Goal: Task Accomplishment & Management: Complete application form

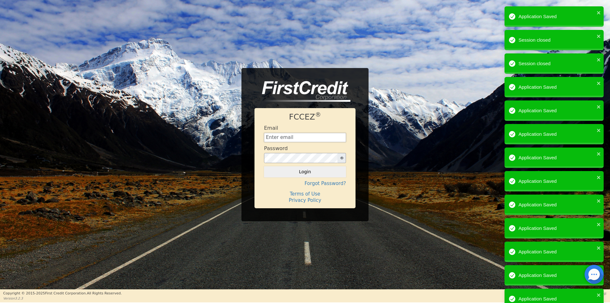
click at [293, 137] on input "text" at bounding box center [305, 138] width 82 height 10
type input "info@airwaycorp.com"
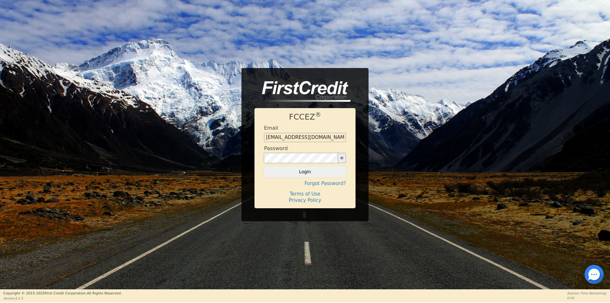
click at [264, 166] on button "Login" at bounding box center [305, 171] width 82 height 11
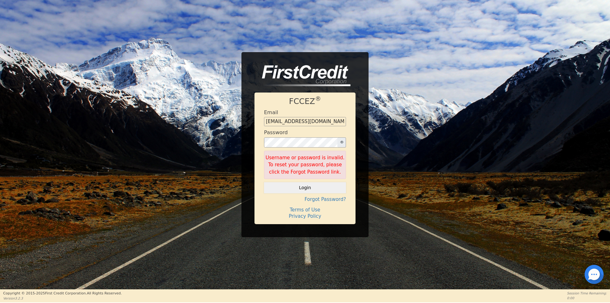
click at [340, 144] on button "button" at bounding box center [341, 142] width 9 height 10
click at [235, 143] on div "FCCEZ ® Email info@airwaycorp.com Password Username or password is invalid. To …" at bounding box center [305, 144] width 610 height 185
click at [264, 182] on button "Login" at bounding box center [305, 187] width 82 height 11
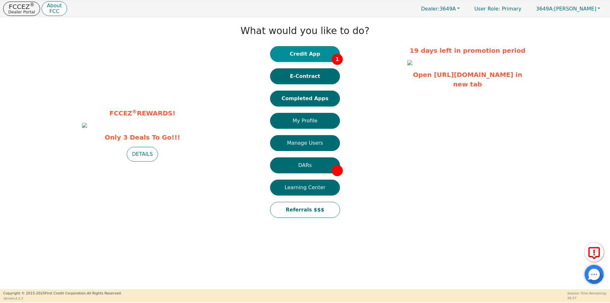
click at [295, 47] on button "Credit App 1" at bounding box center [305, 54] width 70 height 16
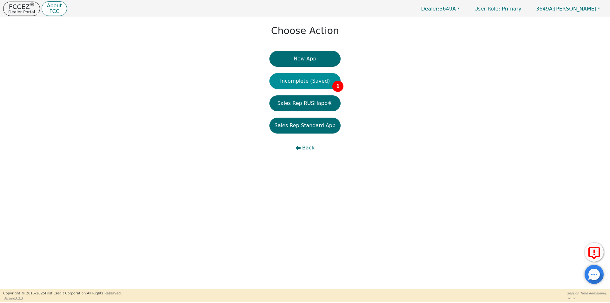
click at [326, 79] on button "Incomplete (Saved) 1" at bounding box center [304, 81] width 71 height 16
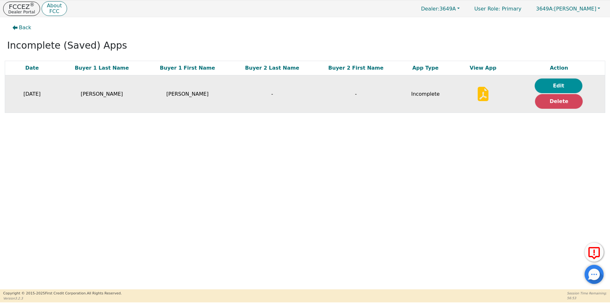
click at [570, 85] on button "Edit" at bounding box center [558, 85] width 48 height 15
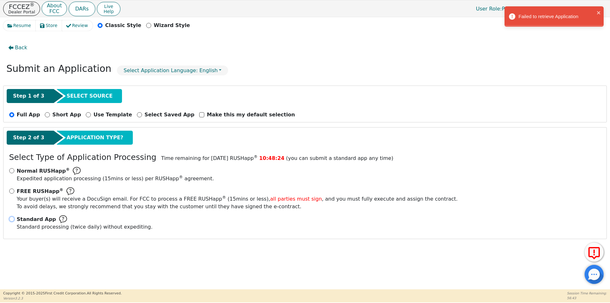
click at [10, 219] on input "Standard App Standard processing (twice daily) without expediting." at bounding box center [11, 218] width 5 height 5
radio input "true"
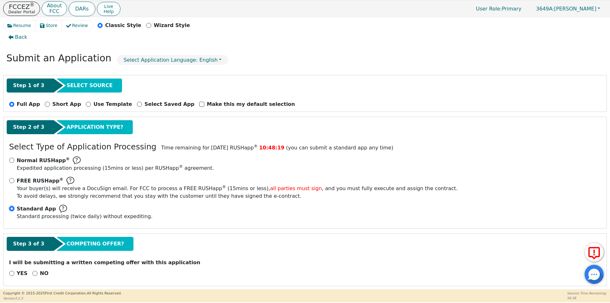
scroll to position [15, 0]
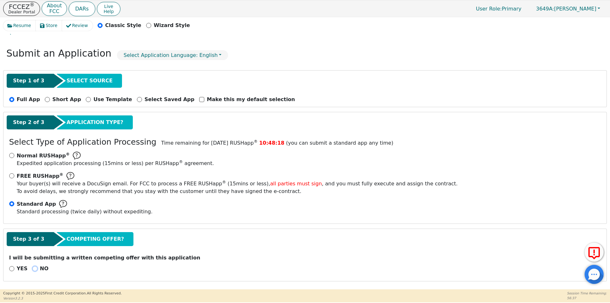
click at [32, 270] on input "NO" at bounding box center [34, 268] width 5 height 5
radio input "true"
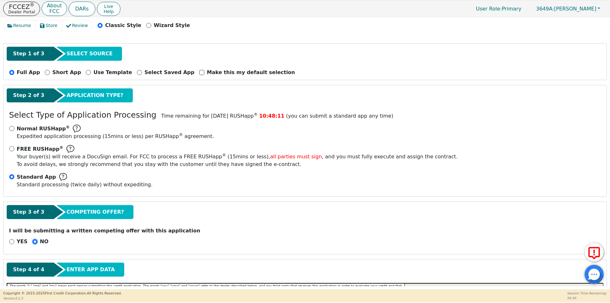
scroll to position [0, 0]
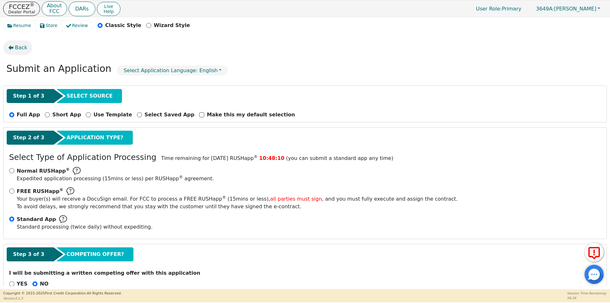
click at [14, 50] on button "Back" at bounding box center [17, 47] width 29 height 15
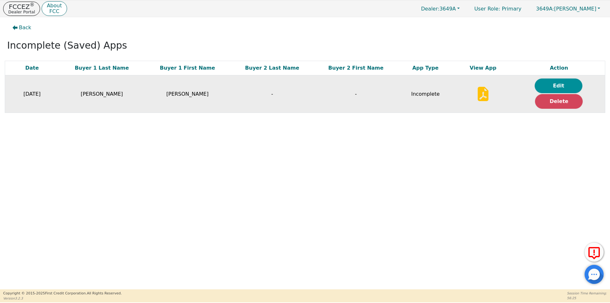
click at [549, 86] on button "Edit" at bounding box center [558, 85] width 48 height 15
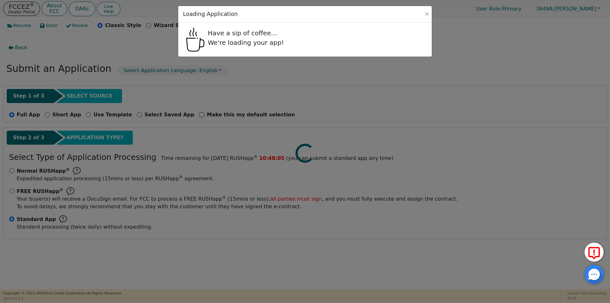
radio input "false"
radio input "true"
select select "IA"
select select "n"
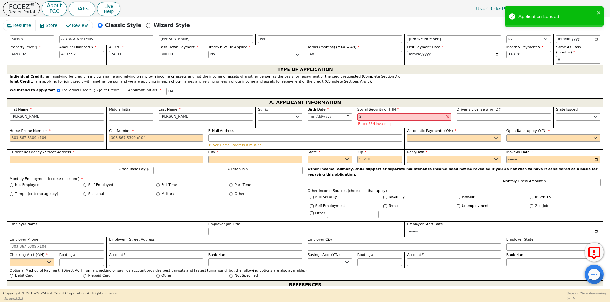
scroll to position [318, 0]
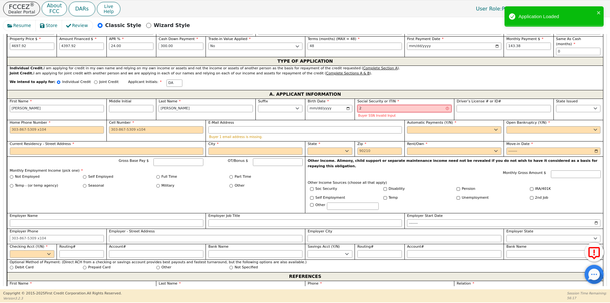
click at [383, 105] on input "2" at bounding box center [404, 109] width 94 height 8
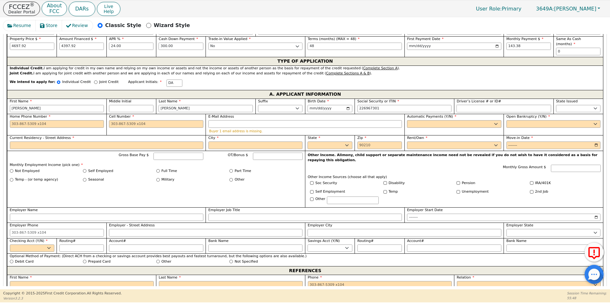
type input "***-**-7301"
click at [460, 105] on input "Driver’s License # or ID#" at bounding box center [503, 109] width 94 height 8
type input "*********"
click at [574, 106] on select "AK AL AR AZ CA CO CT DC DE FL GA HI IA ID IL IN KS KY LA MA MD ME MI MN MO MS M…" at bounding box center [578, 109] width 44 height 8
select select "VA"
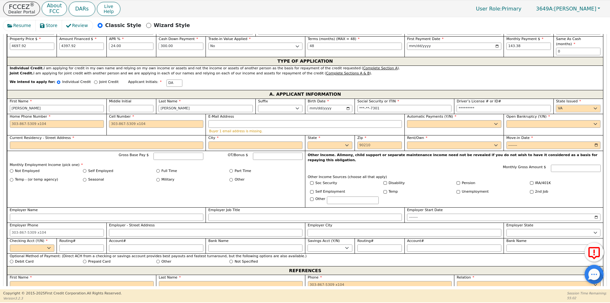
click at [556, 105] on select "AK AL AR AZ CA CO CT DC DE FL GA HI IA ID IL IN KS KY LA MA MD ME MI MN MO MS M…" at bounding box center [578, 109] width 44 height 8
click at [187, 142] on input "Current Residency - Street Address" at bounding box center [106, 145] width 193 height 8
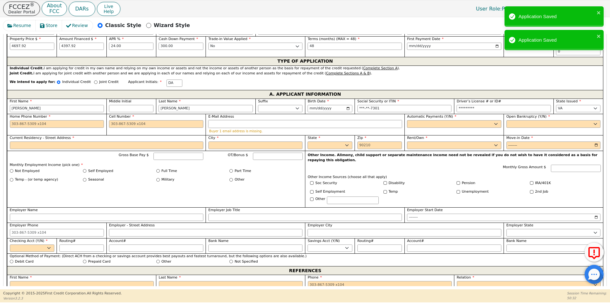
click at [328, 120] on input "E-Mail Address" at bounding box center [304, 124] width 193 height 8
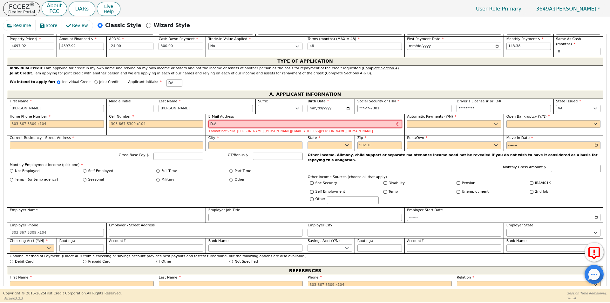
type input "d.alston40@yahoo.com"
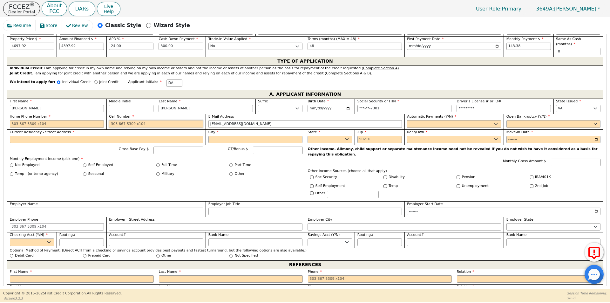
click at [169, 120] on input "Cell Number" at bounding box center [156, 124] width 94 height 8
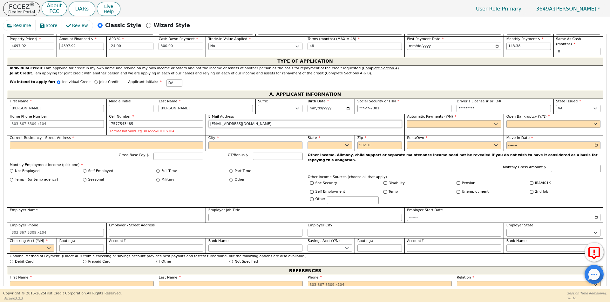
type input "757-754-3485"
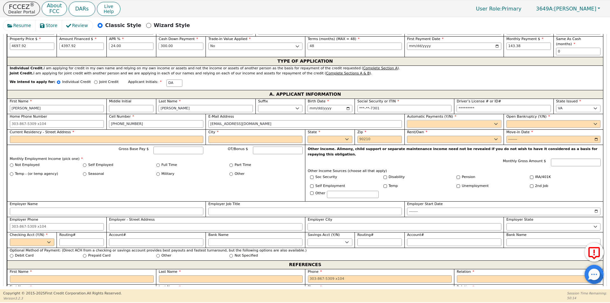
select select "y"
type input "Denise Alston"
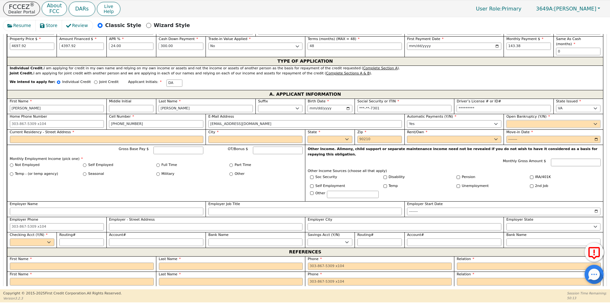
select select "n"
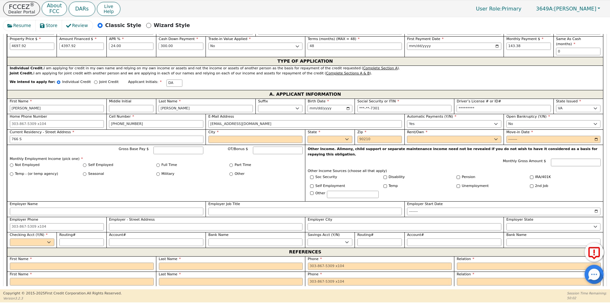
type input "766 Spence Circle"
click at [236, 136] on input "City" at bounding box center [255, 140] width 94 height 8
click at [243, 137] on input "City" at bounding box center [255, 140] width 94 height 8
type input "Virginia BeacH"
select select "VA"
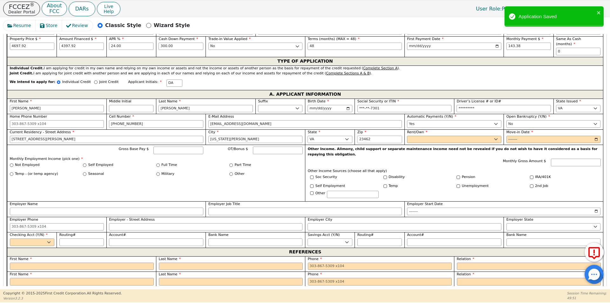
type input "23462"
select select "Own"
type input "0019-10"
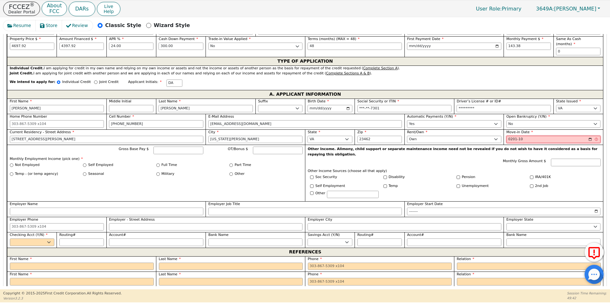
type input "2019-10"
click at [164, 146] on input "Gross Base Pay $" at bounding box center [178, 150] width 50 height 8
type input "1570.00"
click at [158, 163] on input "Full Time" at bounding box center [157, 164] width 3 height 3
radio input "true"
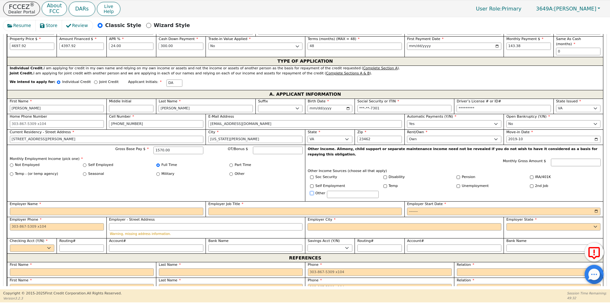
click at [310, 191] on input "Other" at bounding box center [311, 192] width 3 height 3
checkbox input "true"
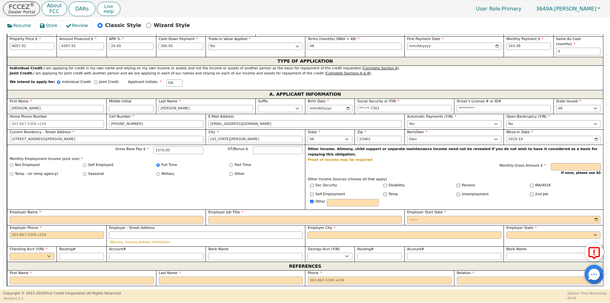
click at [332, 191] on label "Self Employment" at bounding box center [330, 193] width 30 height 5
click at [313, 192] on input "Self Employment" at bounding box center [311, 193] width 3 height 3
checkbox input "true"
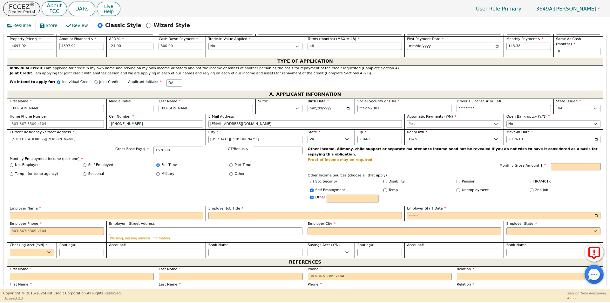
click at [333, 195] on input "text" at bounding box center [353, 199] width 52 height 8
type input "r"
type input "Rental Income"
click at [566, 163] on input "Monthly Gross Amount $" at bounding box center [576, 167] width 50 height 8
type input "1200.00"
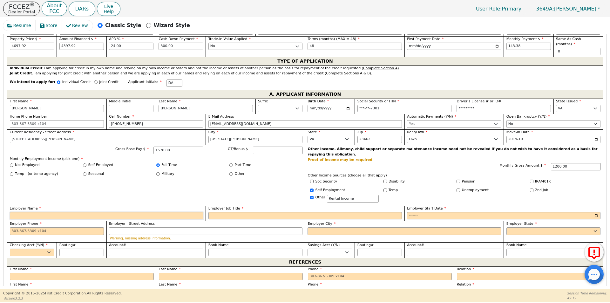
click at [33, 212] on input "Employer Name" at bounding box center [106, 216] width 193 height 8
type input "Shellys Cleaning"
click at [219, 212] on input "Employer Job Title" at bounding box center [304, 216] width 193 height 8
type input "House Cleaner"
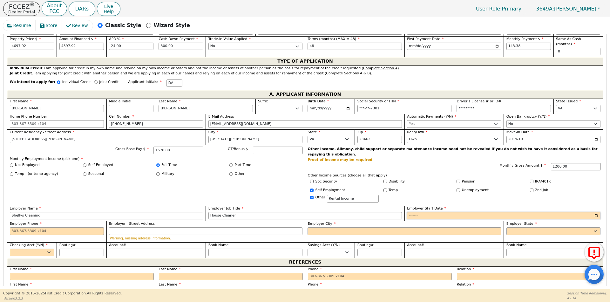
click at [411, 212] on input "Employer Start Date" at bounding box center [503, 216] width 193 height 8
type input "1997-10"
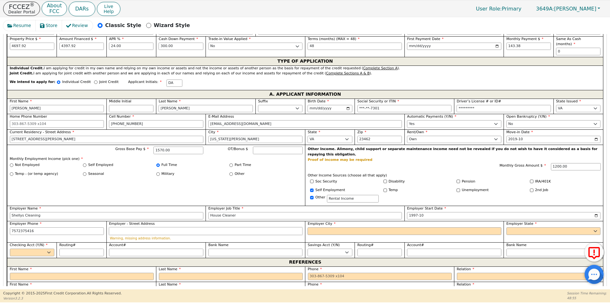
type input "757-237-5416"
type input "Virginia Beach"
click at [516, 227] on select "AK AL AR AZ CA CO CT DC DE FL GA HI IA ID IL IN KS KY LA MA MD ME MI MN MO MS M…" at bounding box center [553, 231] width 94 height 8
select select "VA"
click at [506, 227] on select "AK AL AR AZ CA CO CT DC DE FL GA HI IA ID IL IN KS KY LA MA MD ME MI MN MO MS M…" at bounding box center [553, 231] width 94 height 8
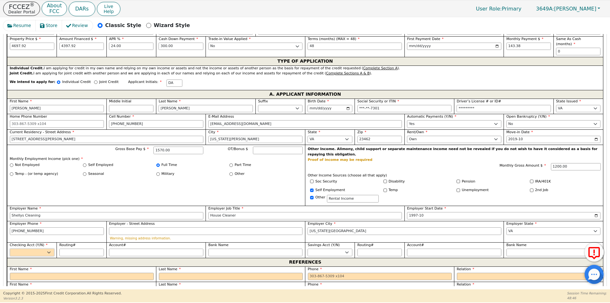
click at [34, 248] on select "Yes No" at bounding box center [32, 252] width 44 height 8
select select "y"
click at [10, 248] on select "Yes No" at bounding box center [32, 252] width 44 height 8
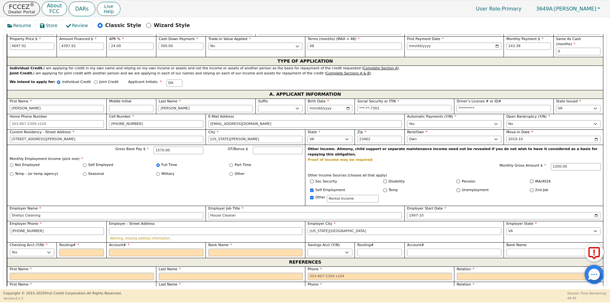
click at [87, 242] on div "Routing#" at bounding box center [81, 249] width 44 height 14
click at [86, 248] on input "Routing#" at bounding box center [81, 252] width 44 height 8
type input "0"
type input "*"
type input "05"
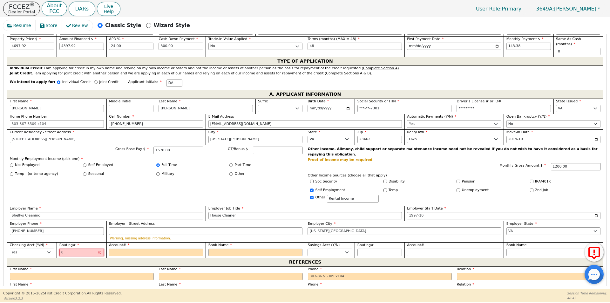
type input "**"
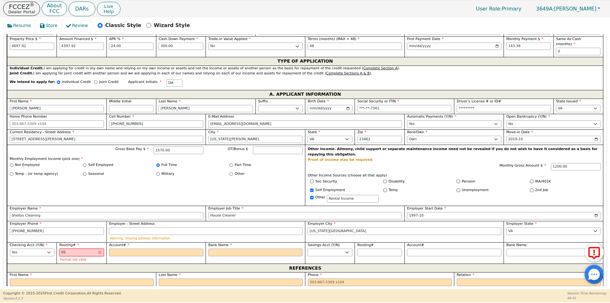
type input "051"
type input "***"
type input "0514"
type input "****"
type input "05140"
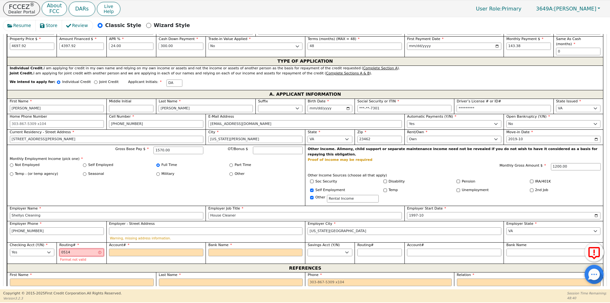
type input "*****"
type input "051400"
type input "******"
type input "0514005"
type input "*******"
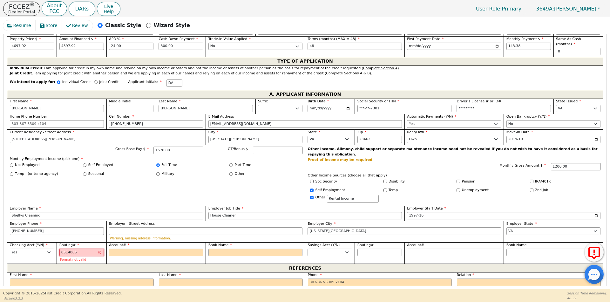
type input "05140054"
type input "********"
type input "051400549"
type input "*********"
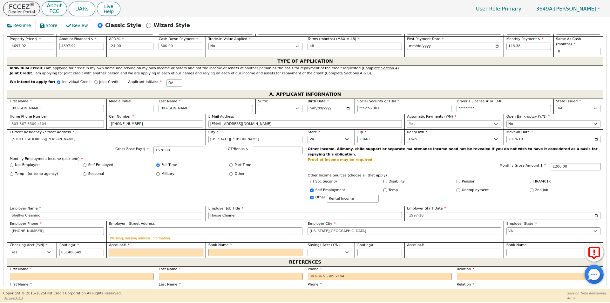
type input "*********"
type input "1"
type input "*"
type input "10"
type input "**"
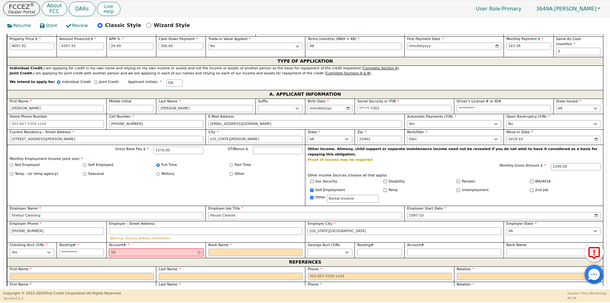
type input "107"
type input "***"
type input "1078"
type input "****"
type input "10785"
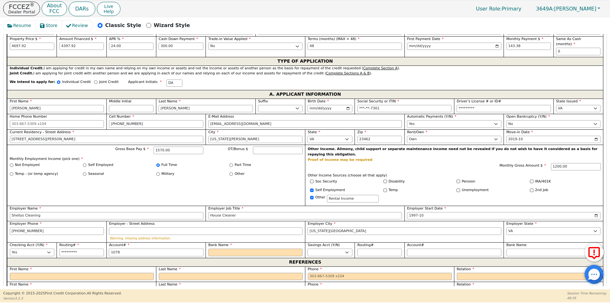
type input "*****"
type input "107857"
type input "******"
type input "1078571"
type input "*******"
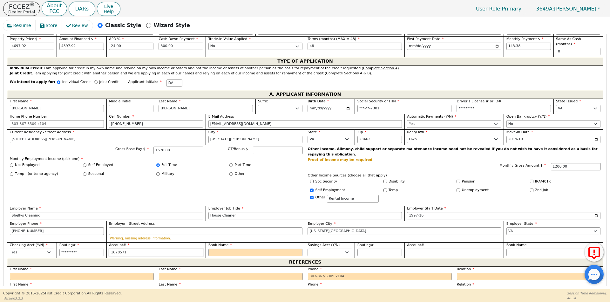
type input "10785715"
type input "********"
type input "107857154"
type input "*********"
type input "10785715"
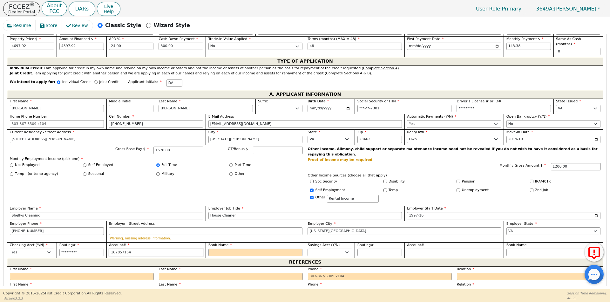
type input "********"
type input "107857151"
type input "*********"
type input "1078571518"
type input "**********"
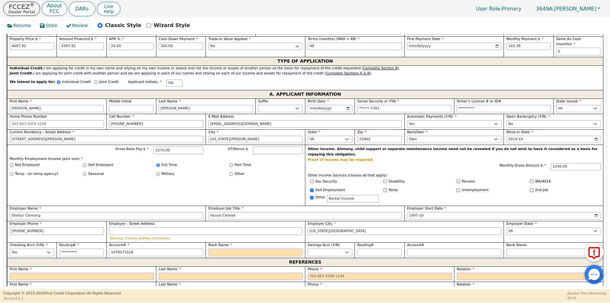
type input "**********"
type input "w"
type input "wE"
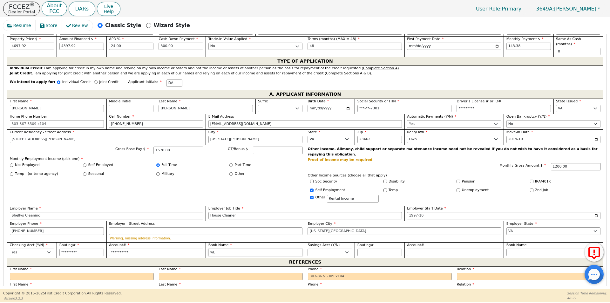
type input "wEL"
type input "wELL"
type input "wELLS"
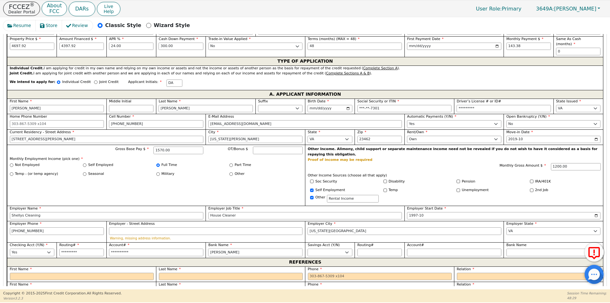
type input "wELLS"
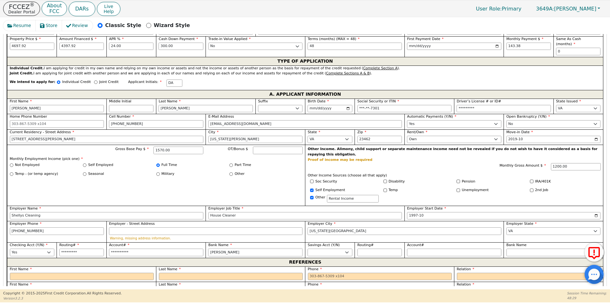
type input "wELL"
type input "wEL"
type input "wE"
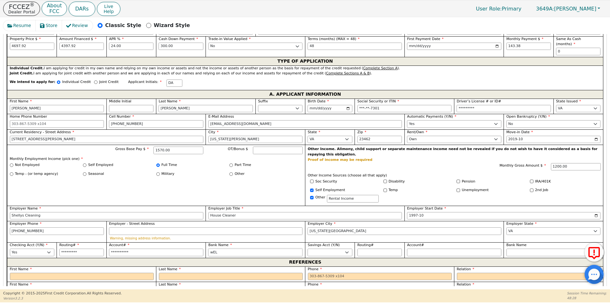
type input "wE"
type input "w"
type input "W"
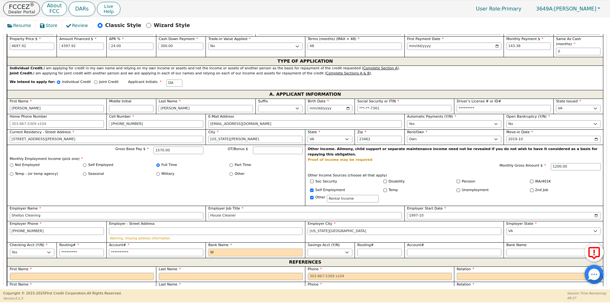
type input "We"
type input "Wel"
type input "Well"
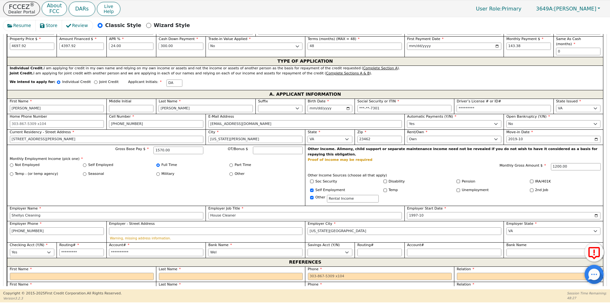
type input "Well"
type input "Wells"
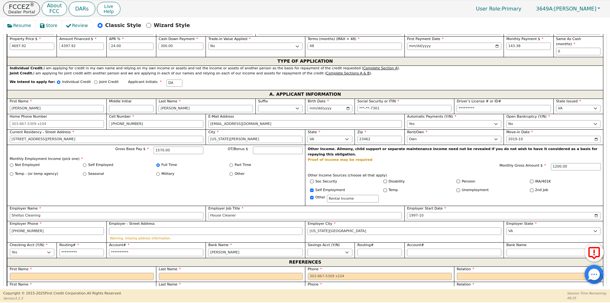
type input "Wells F"
type input "Wells Fa"
type input "Wells Far"
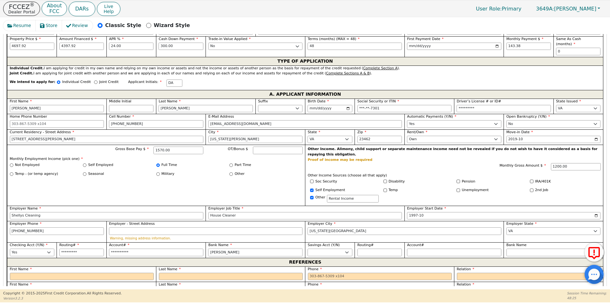
type input "Wells Far"
type input "Wells Farg"
type input "Wells Fargo"
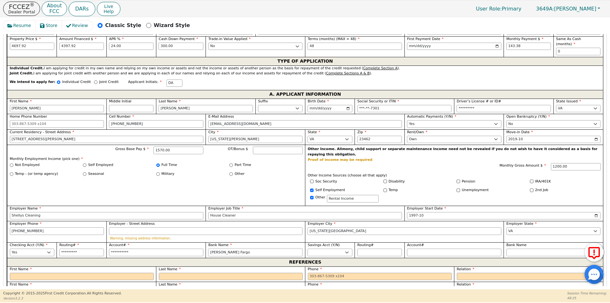
type input "Wells Fargo"
select select "n"
type input "Shelly"
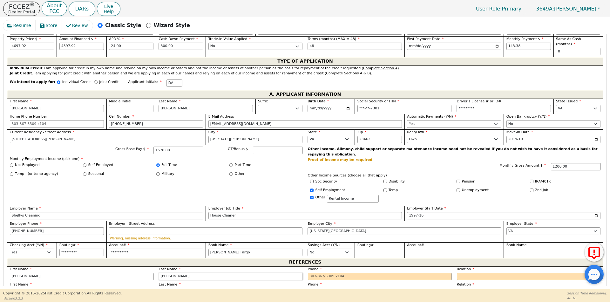
type input "Sampson"
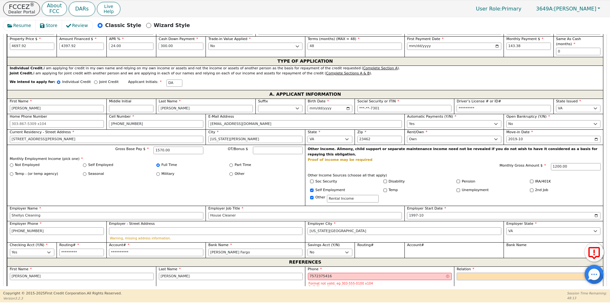
type input "757-237-5416"
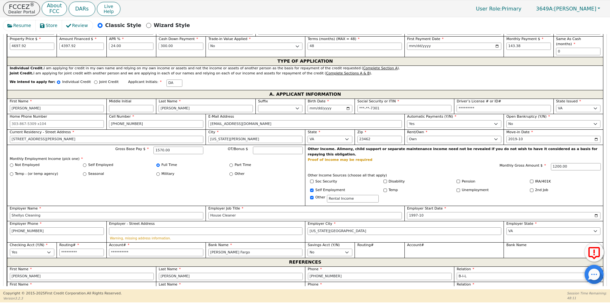
select select "BOSS"
type input "Lisa"
type input "Jones"
type input "757-559-8528"
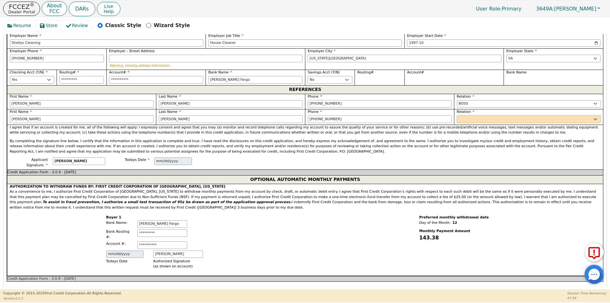
select select "DAUGHTER"
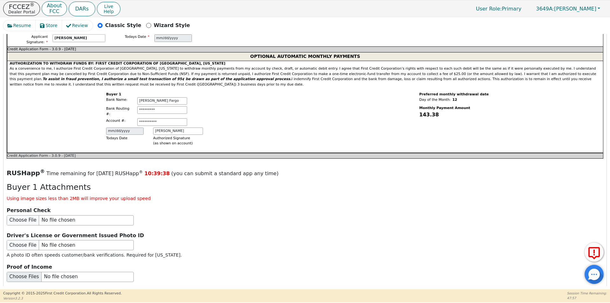
scroll to position [649, 0]
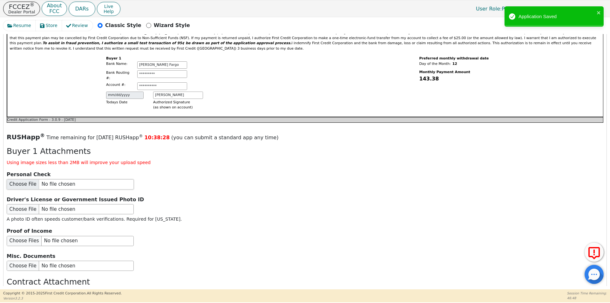
click at [23, 179] on input "file" at bounding box center [70, 184] width 127 height 10
type input "C:\fakepath\IMG_1219.jpg"
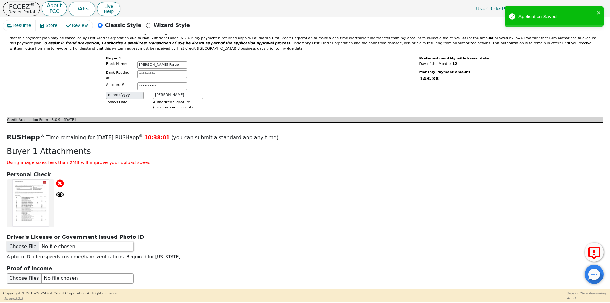
click at [29, 241] on input "file" at bounding box center [70, 246] width 127 height 10
type input "C:\fakepath\IMG_0217.jpg"
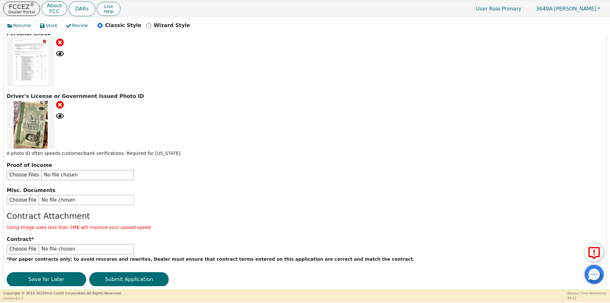
scroll to position [791, 0]
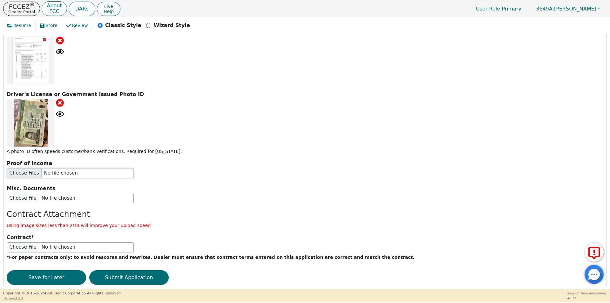
click at [25, 168] on input "file" at bounding box center [70, 173] width 127 height 10
type input "C:\fakepath\D. Alston Paystub.jpg"
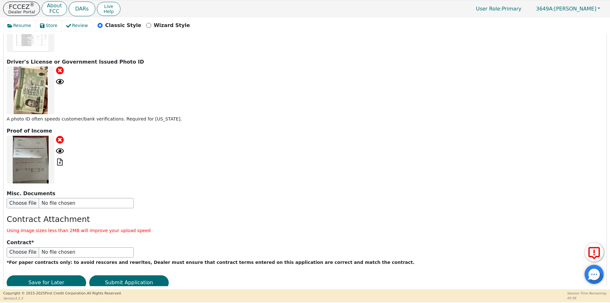
scroll to position [829, 0]
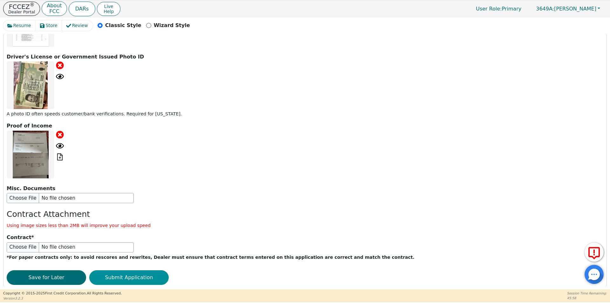
click at [137, 270] on button "Submit Application" at bounding box center [128, 277] width 79 height 15
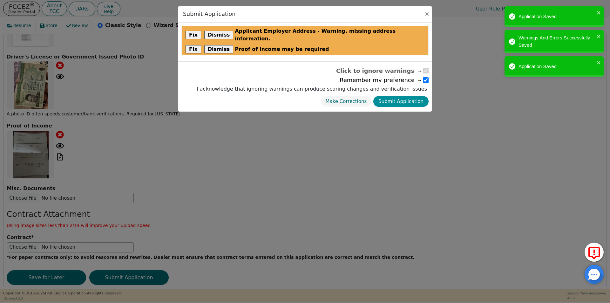
click at [412, 96] on button "Submit Application" at bounding box center [400, 101] width 55 height 11
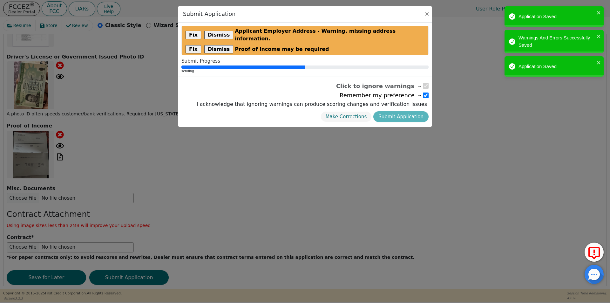
radio input "false"
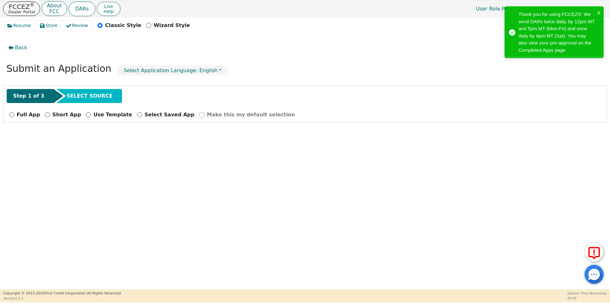
click at [19, 5] on p "FCCEZ ®" at bounding box center [21, 6] width 27 height 6
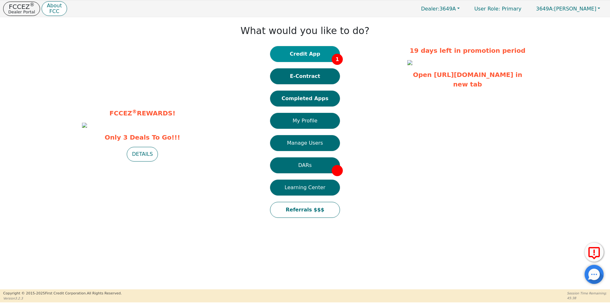
click at [305, 55] on button "Credit App 1" at bounding box center [305, 54] width 70 height 16
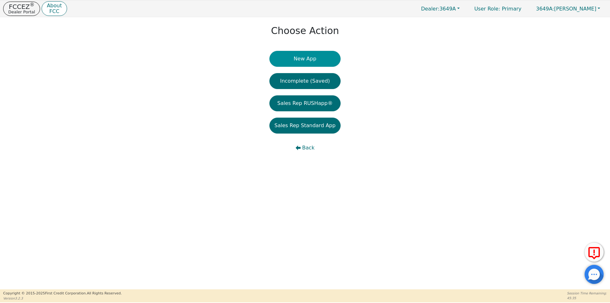
click at [315, 61] on button "New App" at bounding box center [304, 59] width 71 height 16
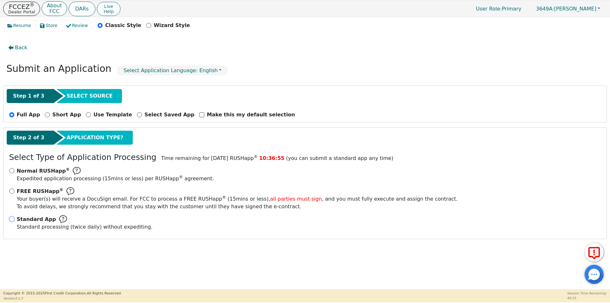
click at [11, 218] on input "Standard App Standard processing (twice daily) without expediting." at bounding box center [11, 218] width 5 height 5
radio input "true"
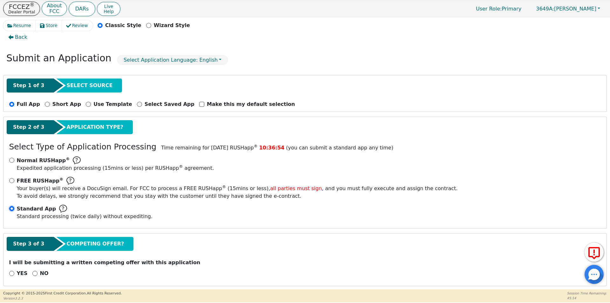
scroll to position [15, 0]
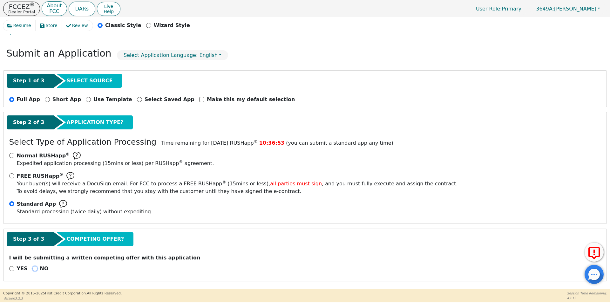
drag, startPoint x: 33, startPoint y: 270, endPoint x: 185, endPoint y: 221, distance: 159.8
click at [33, 269] on input "NO" at bounding box center [34, 268] width 5 height 5
radio input "true"
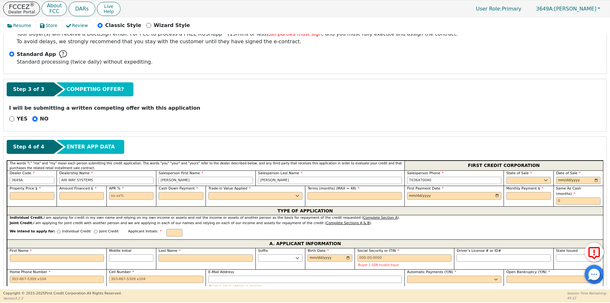
scroll to position [174, 0]
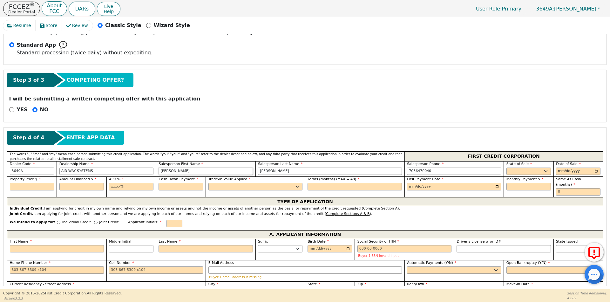
drag, startPoint x: 185, startPoint y: 170, endPoint x: 151, endPoint y: 174, distance: 34.5
click at [151, 174] on div "Dealer Code 3649A Dealership Name AIR WAY SYSTEMS Salesperson First Name ERNEST…" at bounding box center [305, 169] width 596 height 16
type input "[PERSON_NAME]"
type input "Penn"
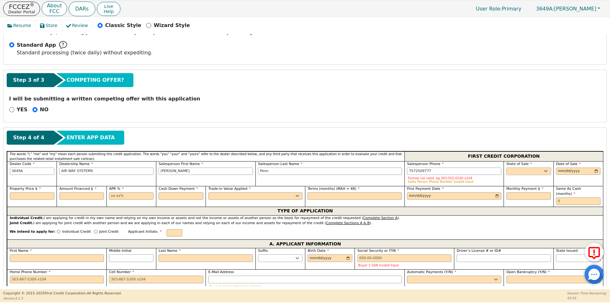
type input "[PHONE_NUMBER]"
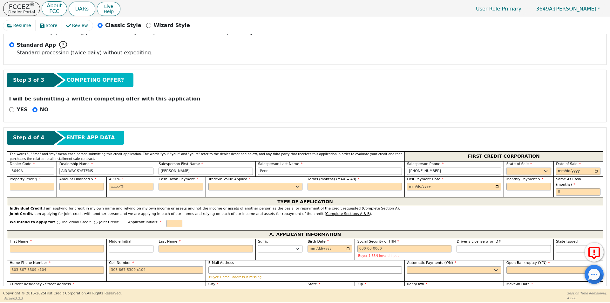
select select "VA"
click at [593, 171] on input "date" at bounding box center [578, 171] width 44 height 8
type input "[DATE]"
click at [42, 186] on input "text" at bounding box center [32, 187] width 44 height 8
type input "4697.92"
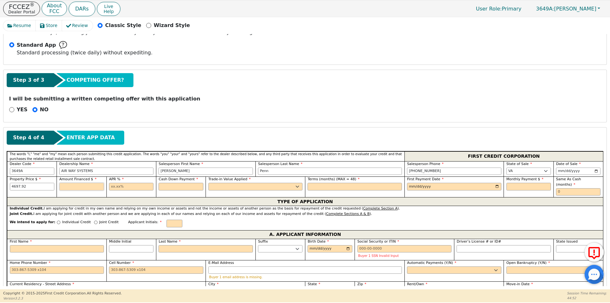
click at [67, 186] on input "text" at bounding box center [81, 187] width 44 height 8
click at [76, 188] on input "text" at bounding box center [81, 187] width 44 height 8
type input "4557.92"
click at [126, 188] on input "text" at bounding box center [131, 187] width 44 height 8
type input "24.00"
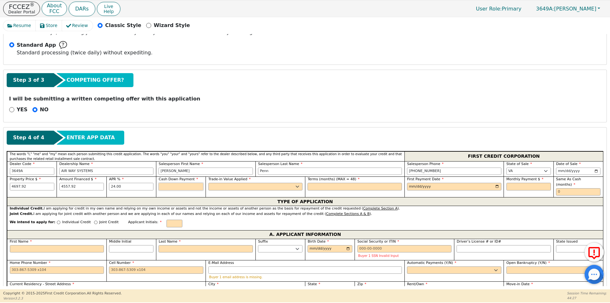
click at [185, 188] on input "text" at bounding box center [180, 187] width 44 height 8
type input "140.00"
click at [245, 187] on select "Yes No" at bounding box center [255, 187] width 94 height 8
select select "n"
click at [208, 183] on select "Yes No" at bounding box center [255, 187] width 94 height 8
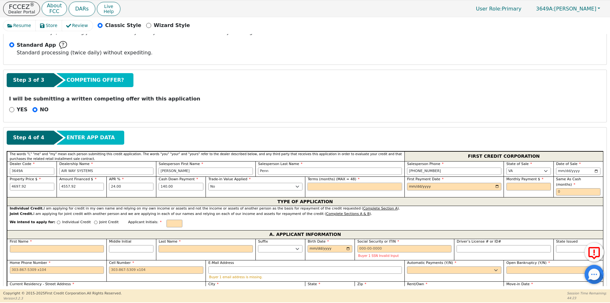
click at [316, 188] on input "text" at bounding box center [354, 187] width 94 height 8
type input "48"
click at [413, 184] on input "date" at bounding box center [454, 187] width 94 height 8
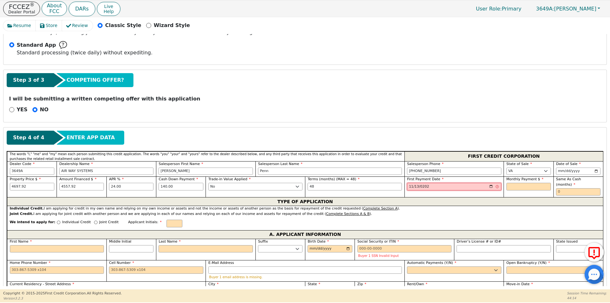
type input "[DATE]"
click at [513, 186] on input "text" at bounding box center [528, 187] width 44 height 8
type input "148.60"
click at [571, 188] on input "text" at bounding box center [578, 192] width 44 height 8
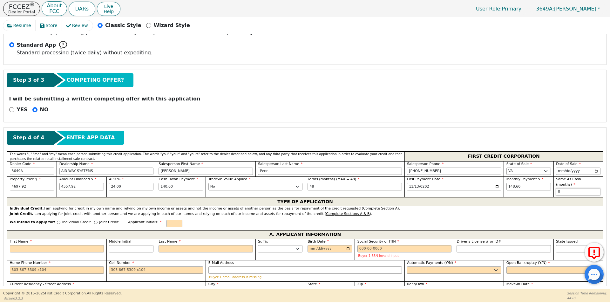
type input "0"
click at [94, 220] on input "Joint Credit" at bounding box center [95, 221] width 3 height 3
radio input "true"
click at [75, 245] on input "First Name" at bounding box center [57, 249] width 94 height 8
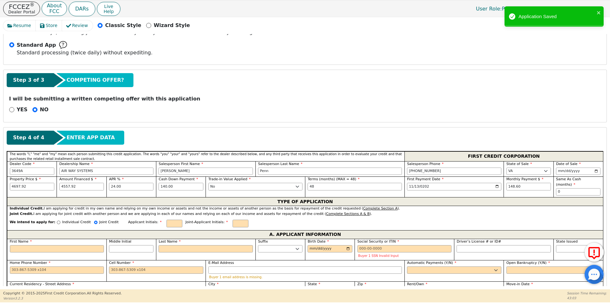
click at [156, 230] on div "A. APPLICANT INFORMATION" at bounding box center [305, 234] width 596 height 9
click at [166, 219] on input "text" at bounding box center [174, 223] width 16 height 8
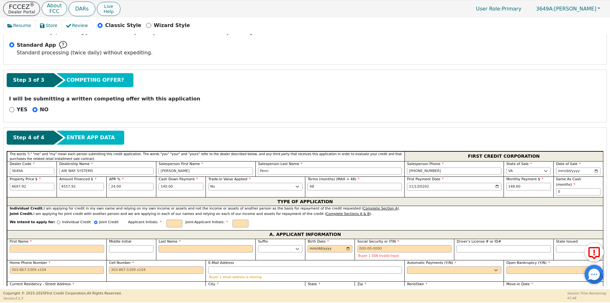
click at [72, 245] on input "First Name" at bounding box center [57, 249] width 94 height 8
type input "N"
type input "Ni"
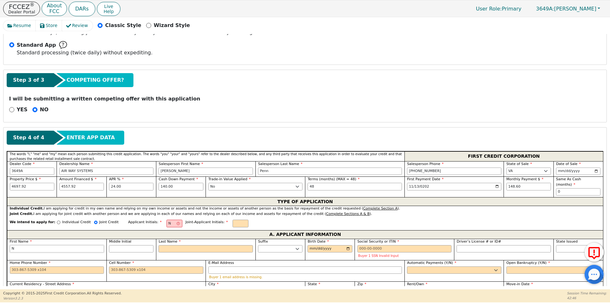
type input "Ni"
type input "Nic"
type input "Nico"
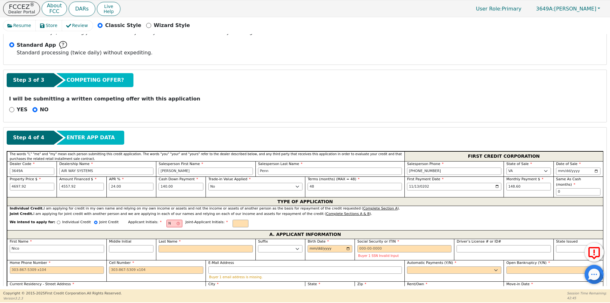
type input "Nicol"
type input "[PERSON_NAME]"
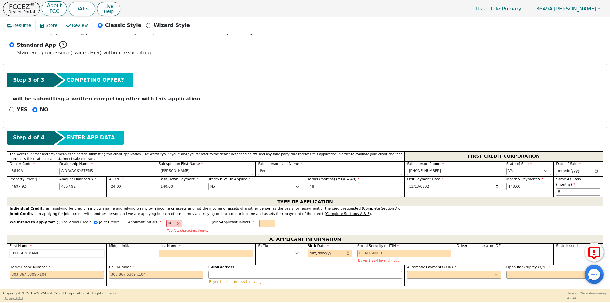
type input "[PERSON_NAME]"
type input "NL"
type input "L"
type input "Nicole L"
type input "L"
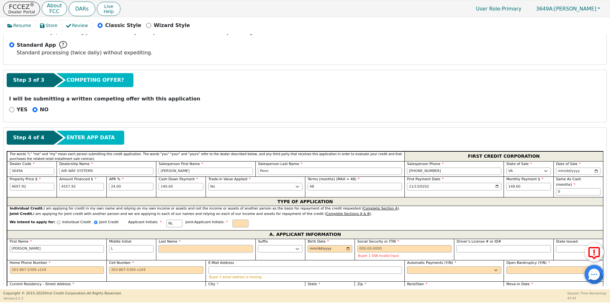
type input "NLB"
type input "B"
type input "Nicole L B"
type input "Br"
type input "Nicole L Br"
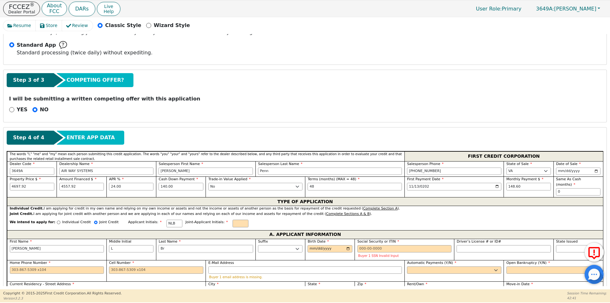
type input "Bra"
type input "Nicole L Bra"
type input "Bram"
type input "Nicole L Bram"
type input "Bramm"
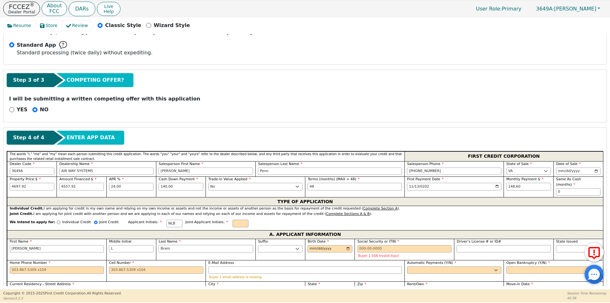
type input "Nicole L Bramm"
type input "Bramme"
type input "Nicole L Bramme"
type input "[PERSON_NAME]"
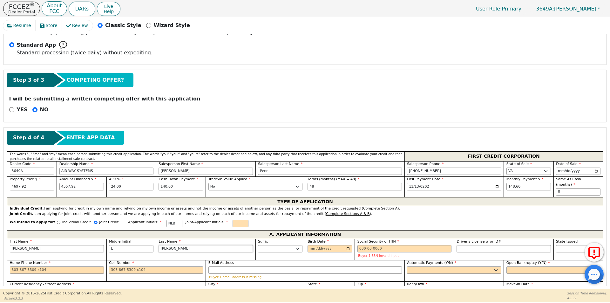
type input "[PERSON_NAME]"
type input "[DATE]"
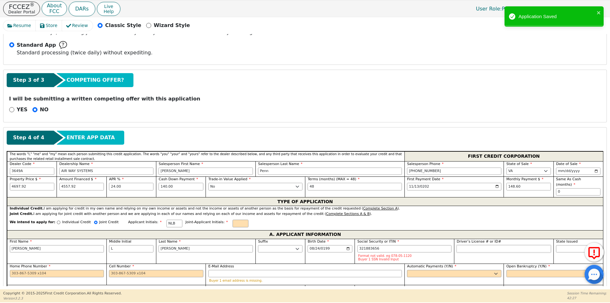
type input "***-**-3656"
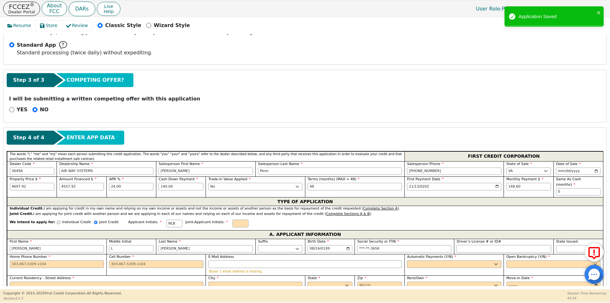
type input "8"
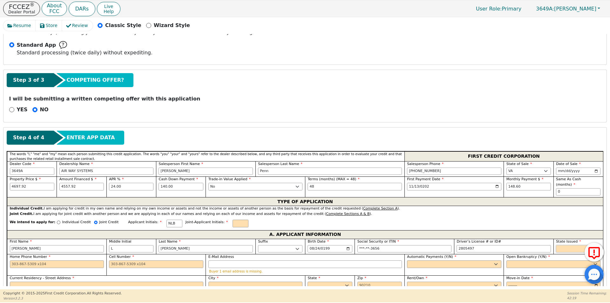
type input "*******"
select select "IA"
click at [526, 169] on select "AK AL AR AZ CA CO CT DC DE FL GA HI IA ID IL IN KS KY LA MA MD ME MI MN MO MS M…" at bounding box center [528, 171] width 44 height 8
select select "IA"
click at [506, 167] on select "AK AL AR AZ CA CO CT DC DE FL GA HI IA ID IL IN KS KY LA MA MD ME MI MN MO MS M…" at bounding box center [528, 171] width 44 height 8
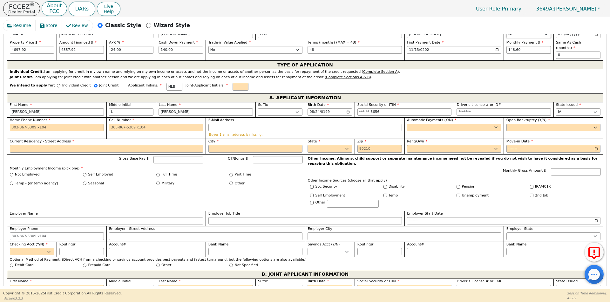
scroll to position [365, 0]
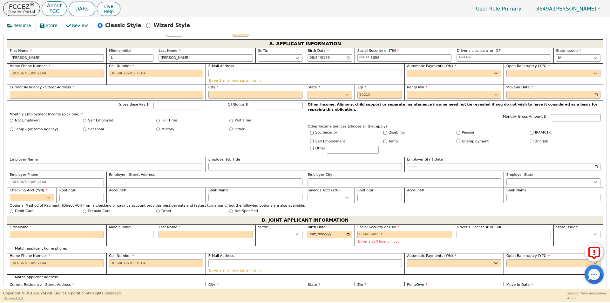
click at [61, 70] on input "Home Phone Number" at bounding box center [57, 74] width 94 height 8
click at [153, 70] on input "Cell Number" at bounding box center [156, 74] width 94 height 8
type input "[PHONE_NUMBER]"
click at [227, 70] on input "E-Mail Address" at bounding box center [304, 74] width 193 height 8
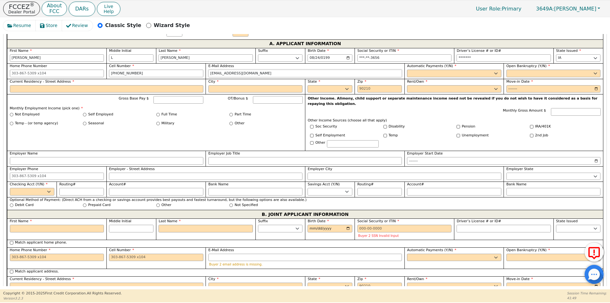
type input "[EMAIL_ADDRESS][DOMAIN_NAME]"
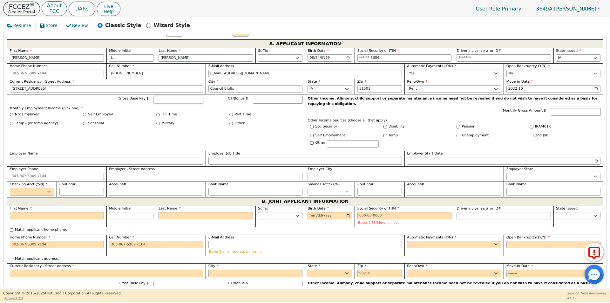
click at [167, 96] on input "Gross Base Pay $" at bounding box center [178, 100] width 50 height 8
click at [157, 113] on input "Full Time" at bounding box center [157, 114] width 3 height 3
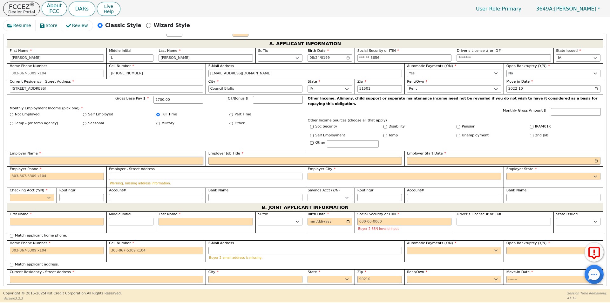
click at [144, 157] on input "Employer Name" at bounding box center [106, 161] width 193 height 8
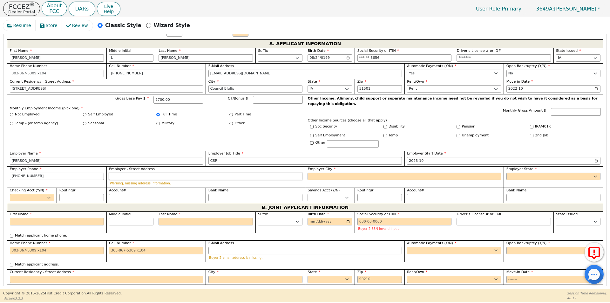
click at [121, 172] on input "Employer - Street Address" at bounding box center [205, 176] width 193 height 8
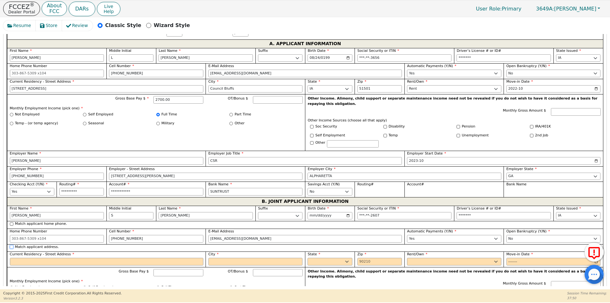
click at [12, 245] on input "Match applicant address." at bounding box center [11, 246] width 3 height 3
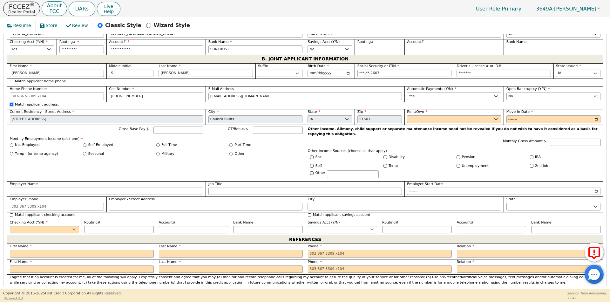
scroll to position [523, 0]
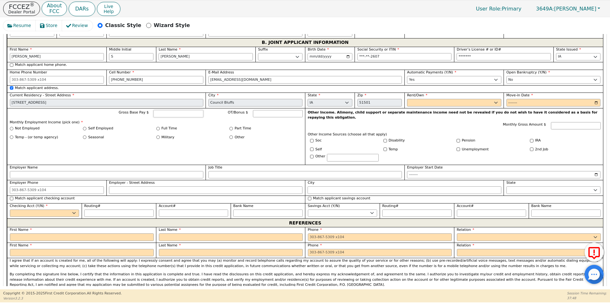
click at [174, 110] on input "Gross Base Pay $" at bounding box center [178, 114] width 50 height 8
click at [158, 127] on input "Full Time" at bounding box center [157, 128] width 3 height 3
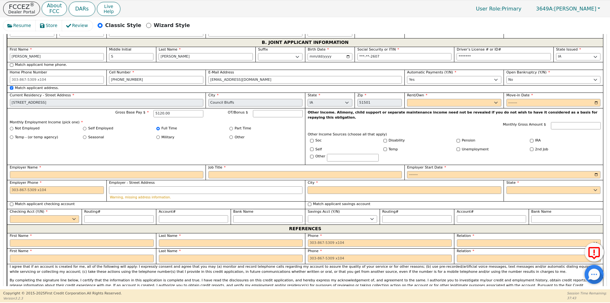
click at [113, 165] on div "Employer Name" at bounding box center [106, 172] width 193 height 14
click at [114, 171] on input "Employer Name" at bounding box center [106, 175] width 193 height 8
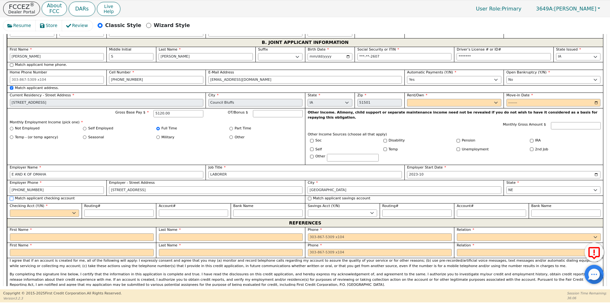
click at [12, 197] on input "Match applicant checking account" at bounding box center [11, 198] width 3 height 3
click at [29, 233] on input "text" at bounding box center [82, 237] width 144 height 8
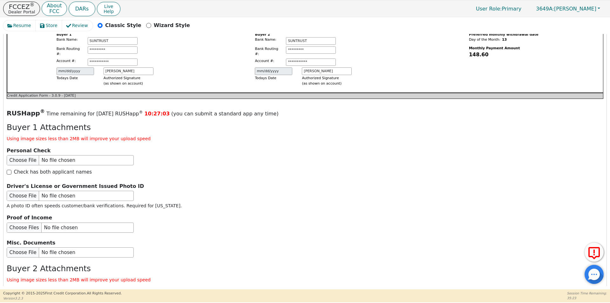
scroll to position [841, 0]
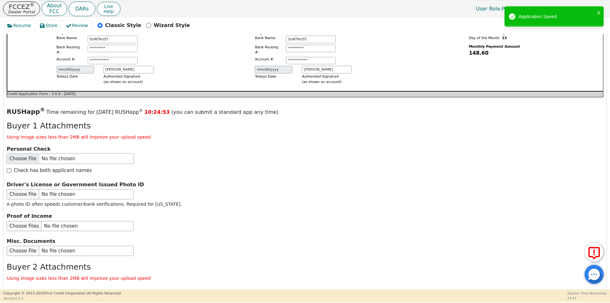
click at [17, 153] on input "file" at bounding box center [70, 158] width 127 height 10
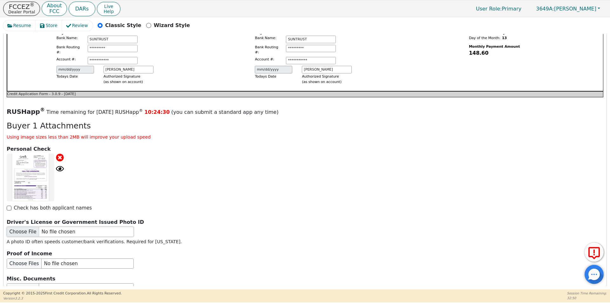
click at [22, 226] on input "file" at bounding box center [70, 231] width 127 height 10
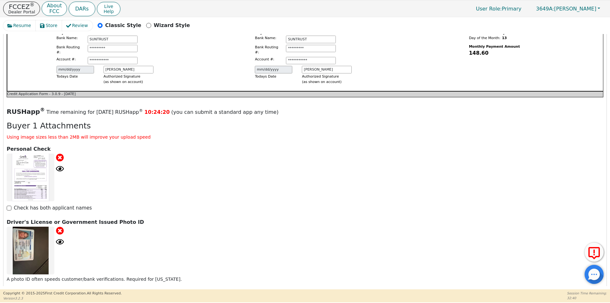
click at [24, 296] on input "file" at bounding box center [70, 301] width 127 height 10
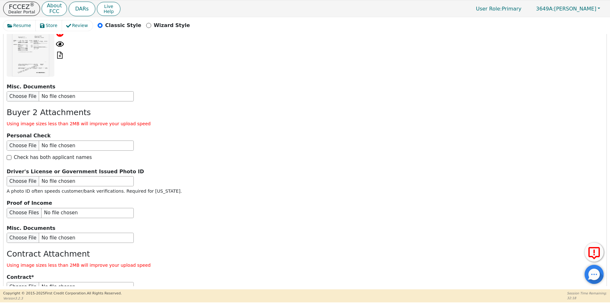
scroll to position [1127, 0]
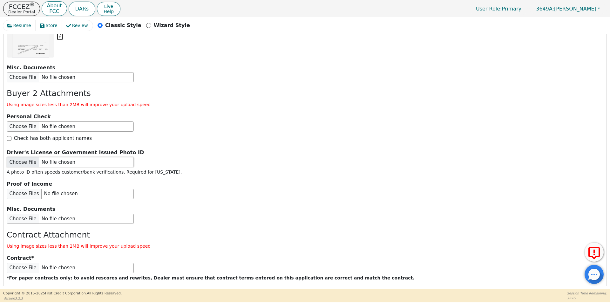
click at [14, 157] on input "file" at bounding box center [70, 162] width 127 height 10
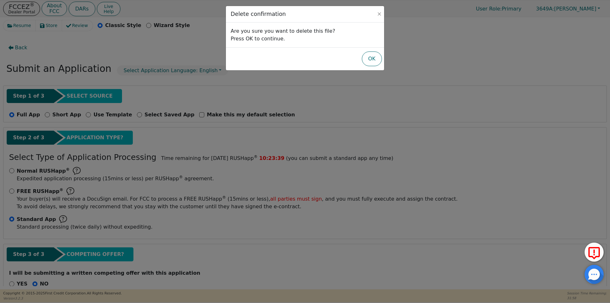
select select "IA"
select select "n"
select select "IA"
select select "y"
select select "n"
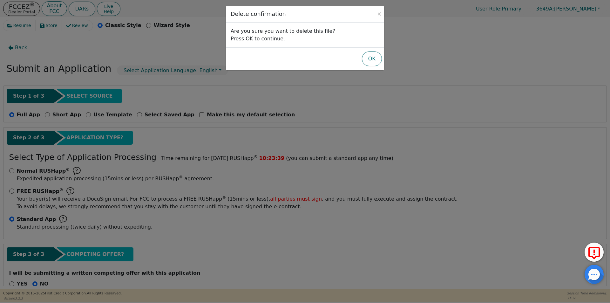
select select "IA"
select select "Rent"
select select "GA"
select select "y"
select select "n"
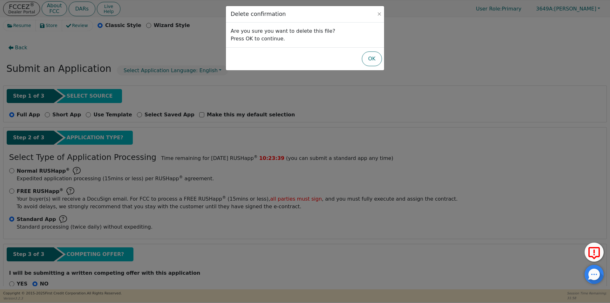
select select "IA"
select select "y"
select select "n"
select select "IA"
select select "NE"
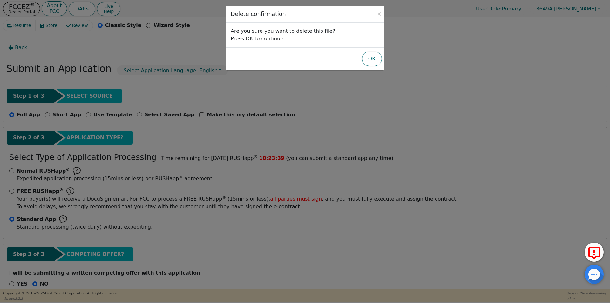
select select "y"
select select "FRIEND"
select select "DAUGHTER"
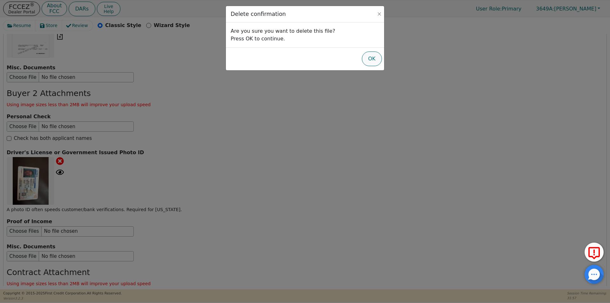
click at [377, 56] on button "OK" at bounding box center [372, 58] width 20 height 15
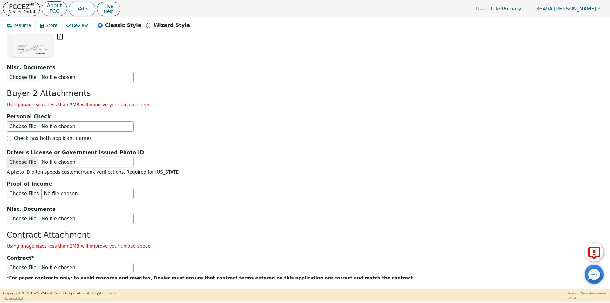
click at [27, 157] on input "file" at bounding box center [70, 162] width 127 height 10
type input "C:\fakepath\IMG_2664.jpg"
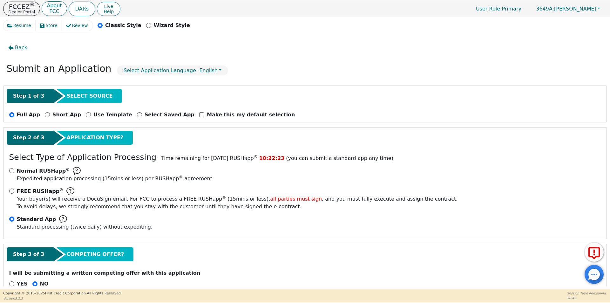
select select "IA"
select select "n"
select select "IA"
select select "y"
select select "n"
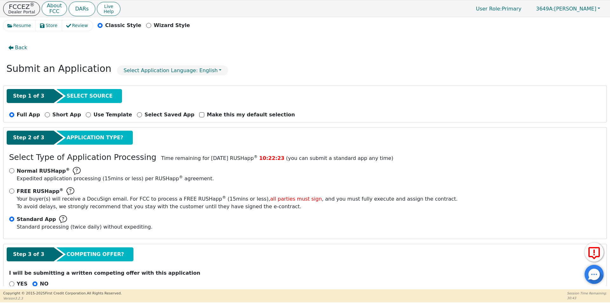
select select "IA"
select select "Rent"
select select "GA"
select select "y"
select select "n"
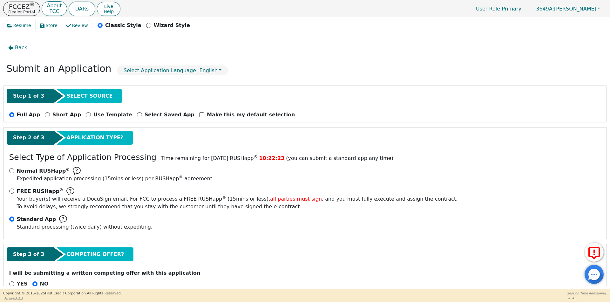
select select "IA"
select select "y"
select select "n"
select select "IA"
select select "Rent"
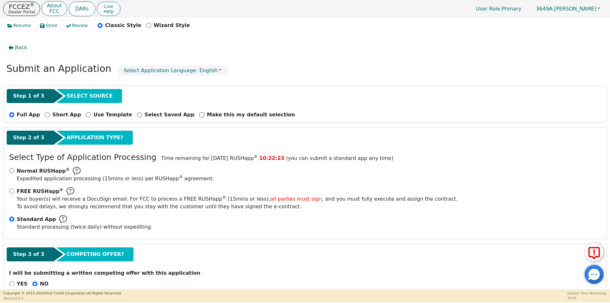
select select "NE"
select select "y"
select select "FRIEND"
select select "DAUGHTER"
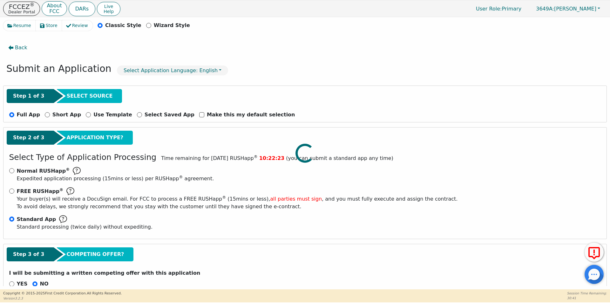
scroll to position [1217, 0]
